Goal: Find specific page/section: Find specific page/section

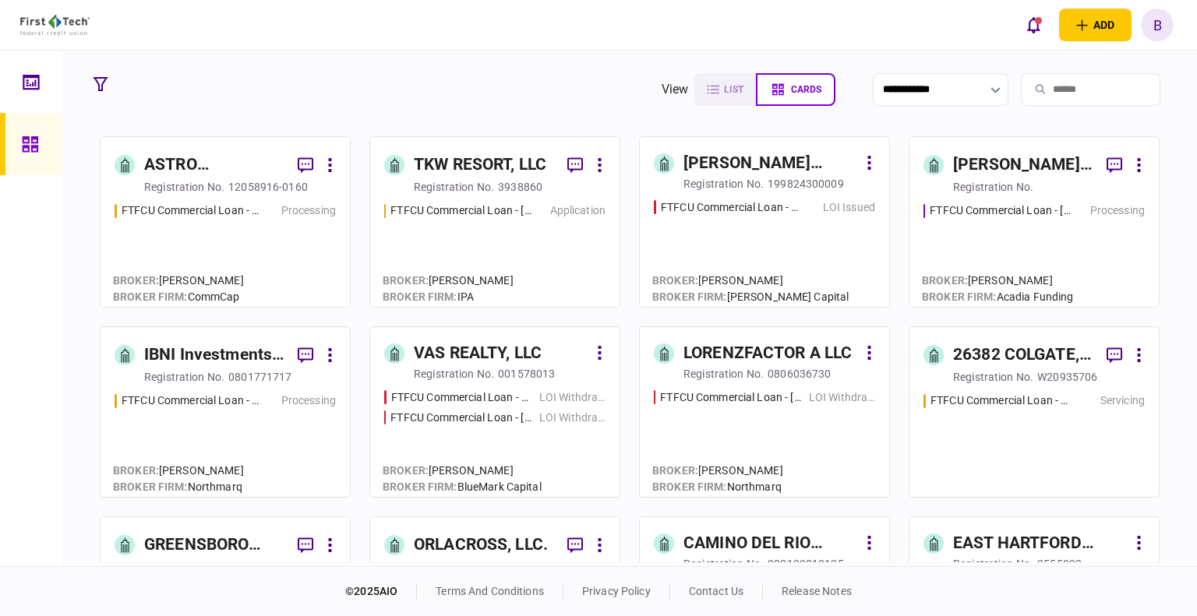
click at [181, 164] on div "ASTRO PROPERTIES LLC" at bounding box center [214, 165] width 141 height 25
